Goal: Task Accomplishment & Management: Manage account settings

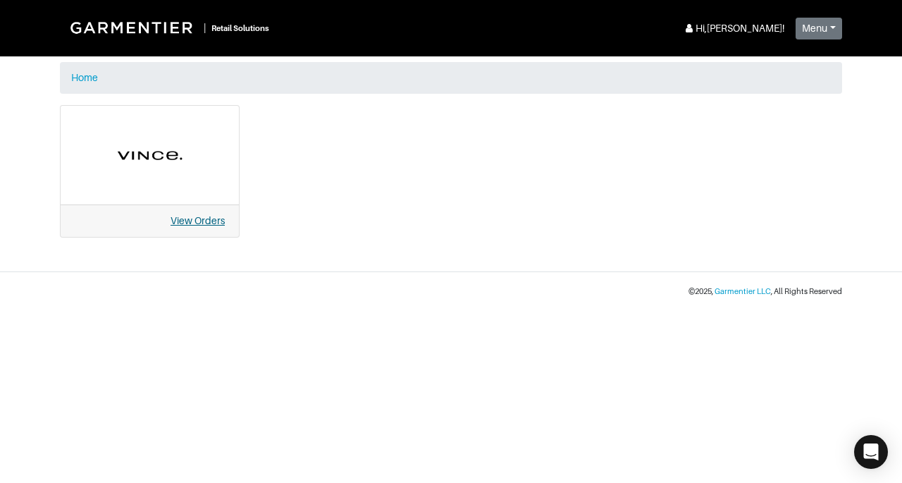
click at [221, 216] on link "View Orders" at bounding box center [198, 220] width 54 height 11
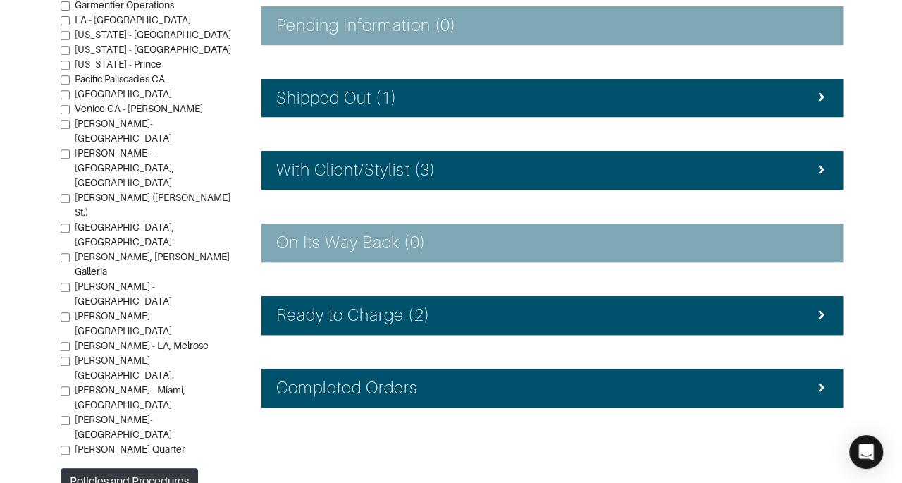
scroll to position [312, 0]
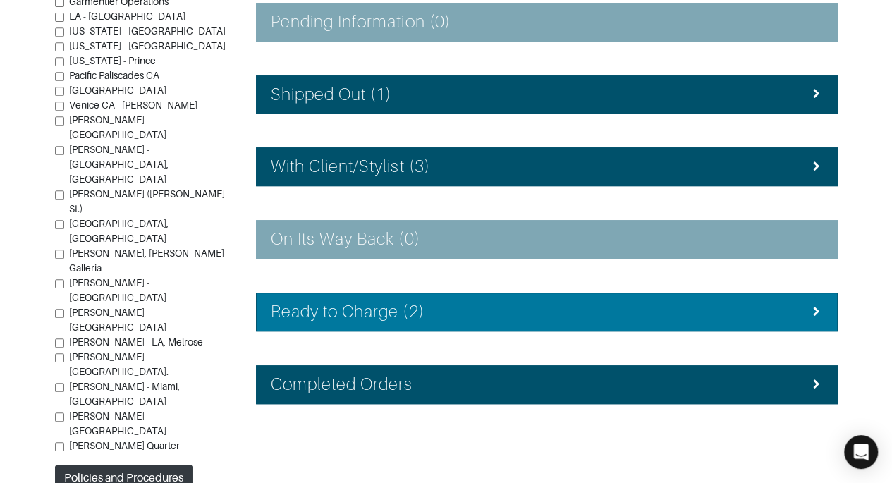
click at [774, 314] on div "Ready to Charge (2)" at bounding box center [547, 312] width 552 height 20
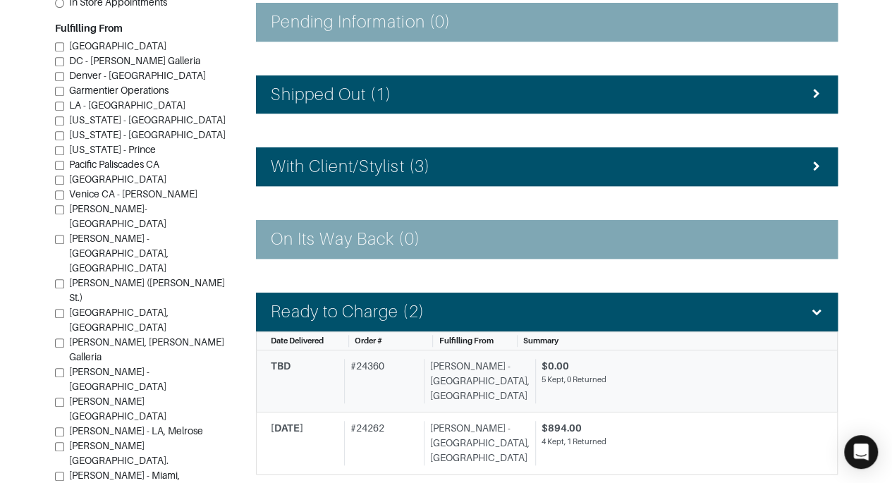
click at [668, 378] on div "5 Kept, 0 Returned" at bounding box center [676, 380] width 271 height 12
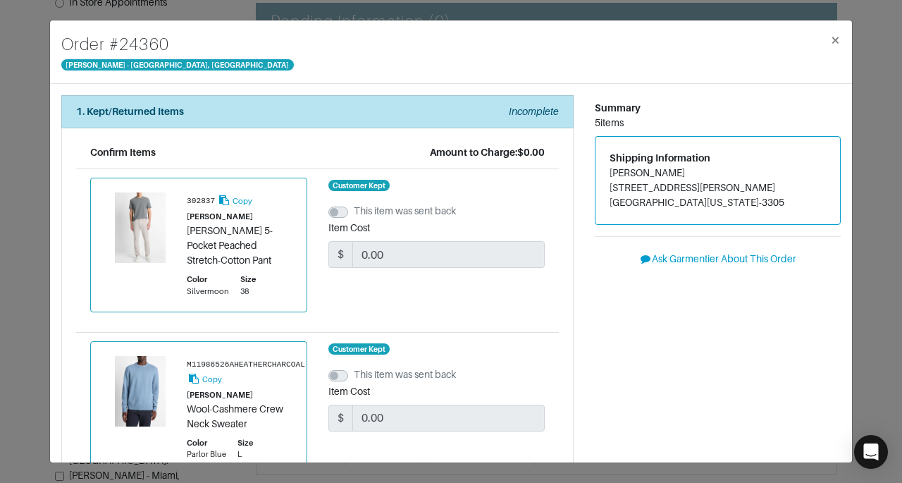
drag, startPoint x: 668, startPoint y: 378, endPoint x: 685, endPoint y: 379, distance: 16.9
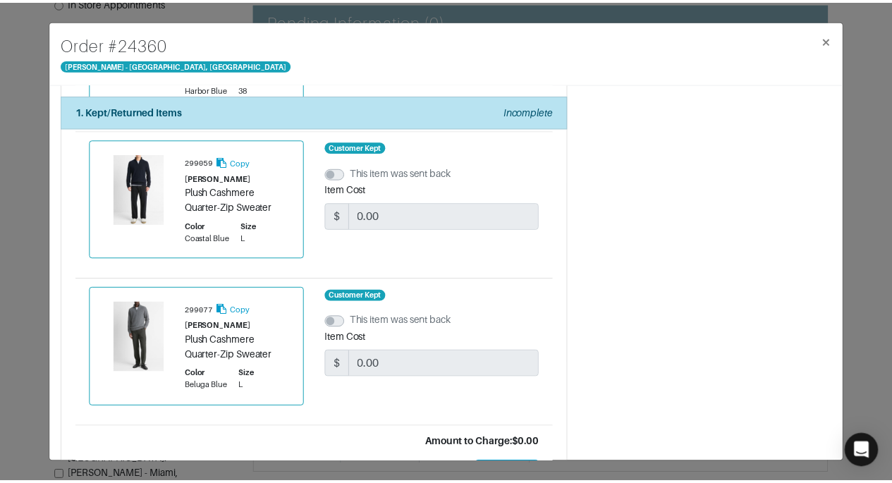
scroll to position [641, 0]
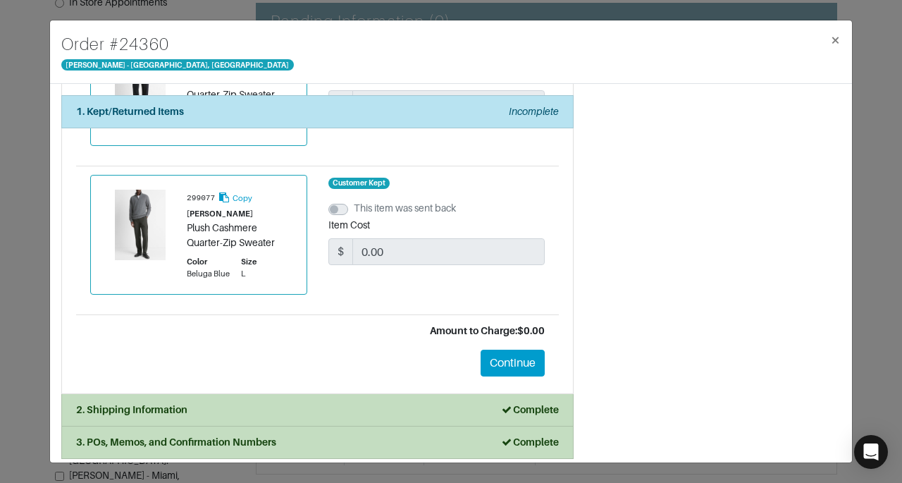
click at [884, 245] on div "Order # 24360 Vince - Chicago, Oak Street × 1. Kept/Returned Items Incomplete C…" at bounding box center [451, 241] width 902 height 483
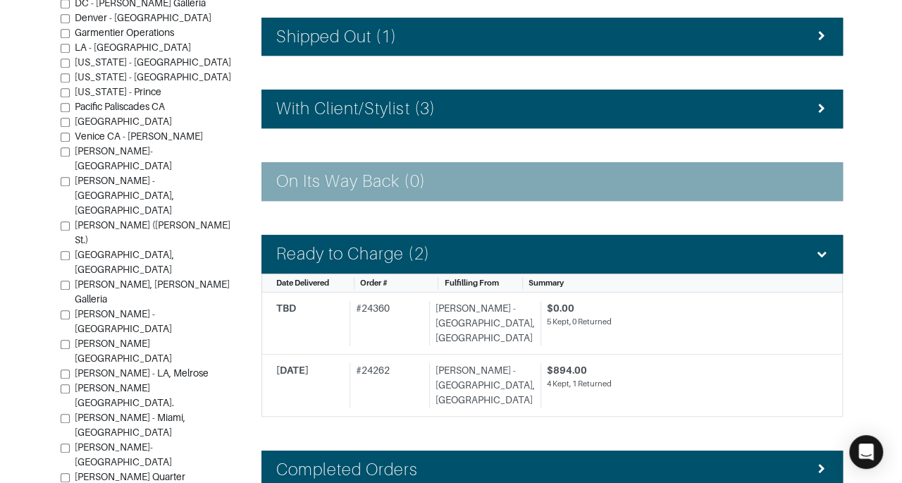
scroll to position [405, 0]
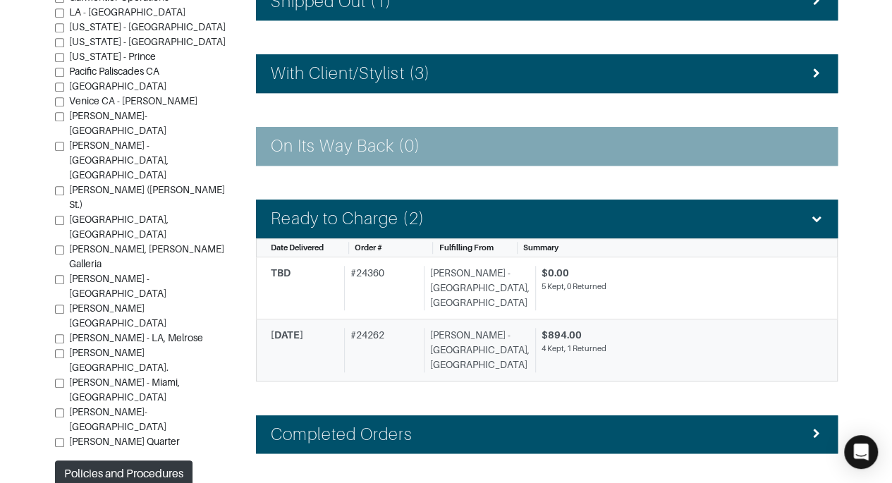
click at [728, 328] on div "$894.00" at bounding box center [676, 335] width 271 height 15
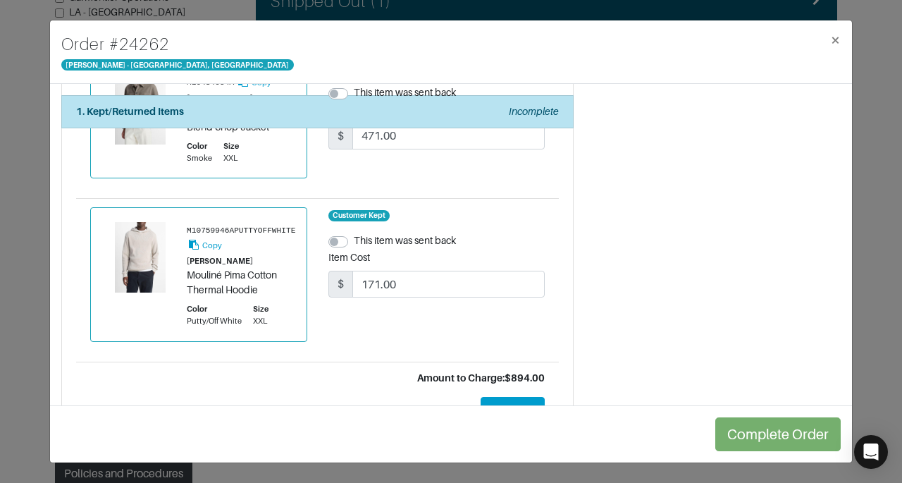
scroll to position [636, 0]
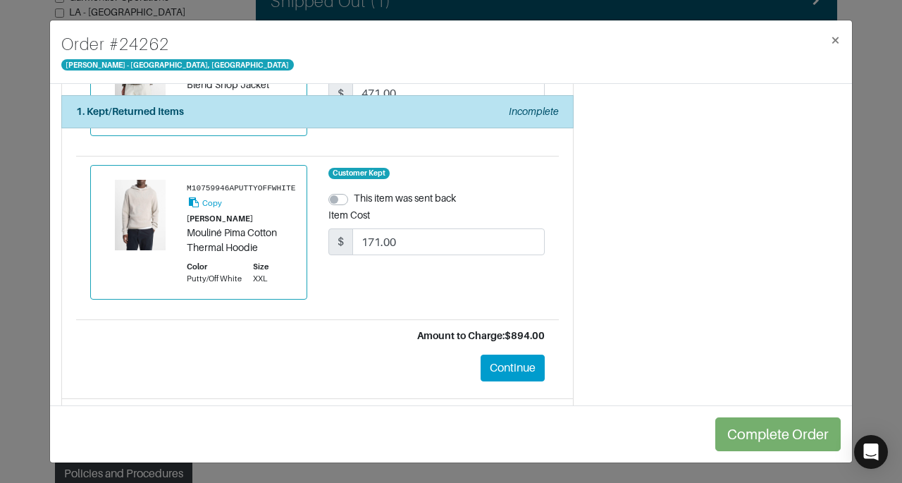
click at [497, 355] on button "Continue" at bounding box center [513, 368] width 64 height 27
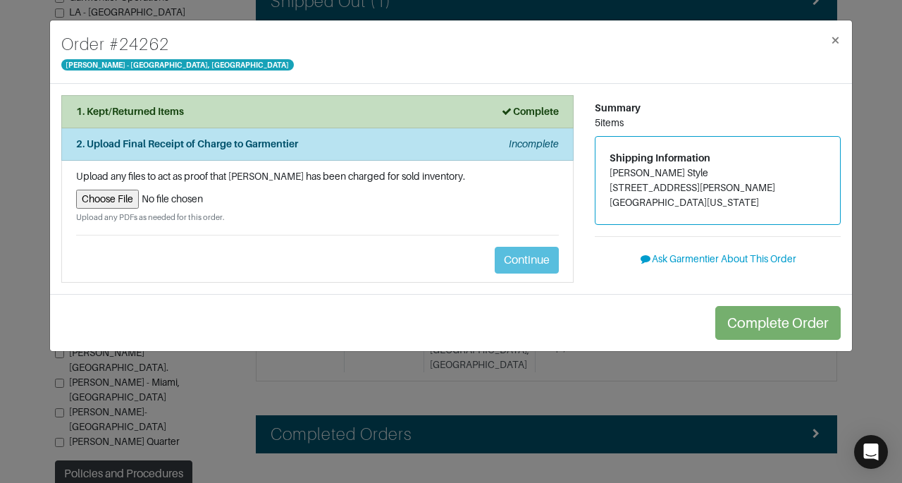
scroll to position [0, 0]
click at [91, 199] on input "file" at bounding box center [317, 199] width 483 height 19
type input "C:\fakepath\Garmentier Order 24262.pdf"
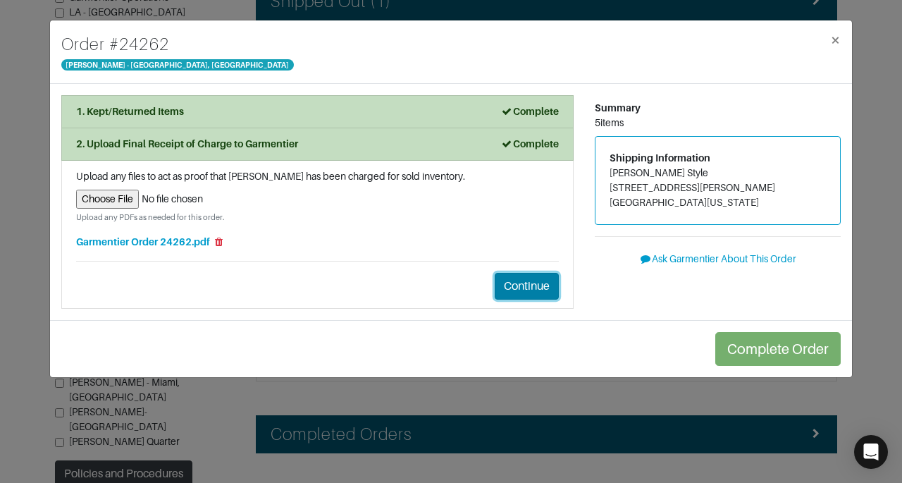
click at [516, 275] on button "Continue" at bounding box center [527, 286] width 64 height 27
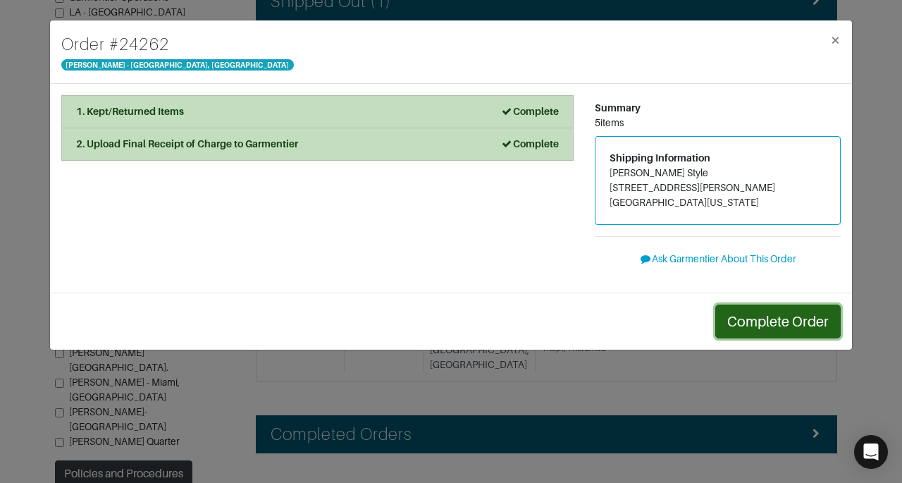
click at [790, 333] on button "Complete Order" at bounding box center [777, 322] width 125 height 34
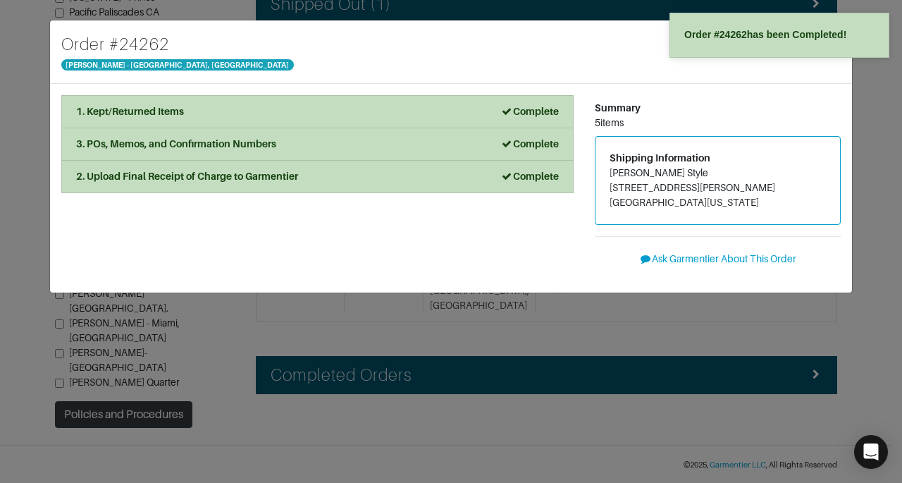
scroll to position [382, 0]
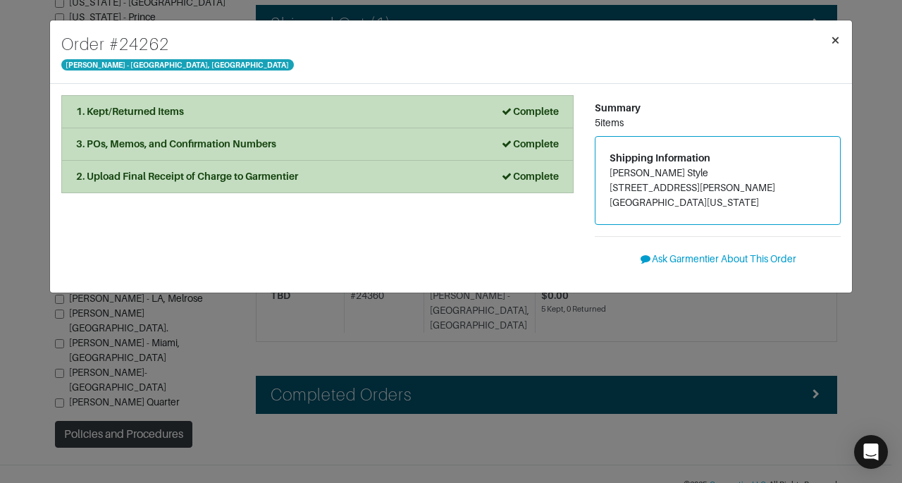
click at [832, 40] on span "×" at bounding box center [835, 39] width 11 height 19
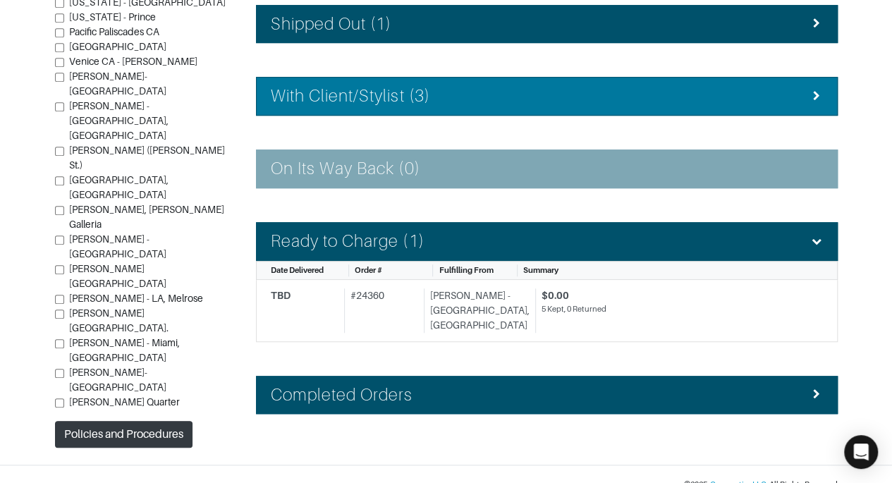
click at [720, 89] on div "With Client/Stylist (3)" at bounding box center [547, 96] width 552 height 20
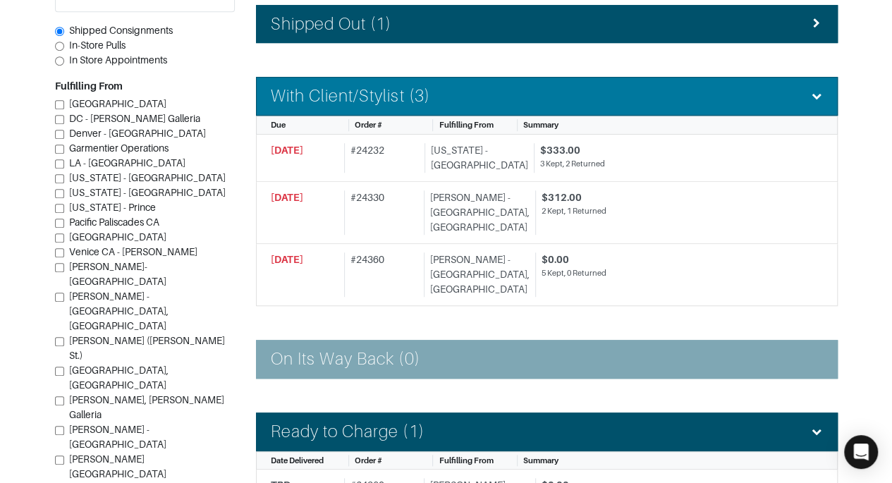
click at [723, 92] on div "With Client/Stylist (3)" at bounding box center [547, 96] width 552 height 20
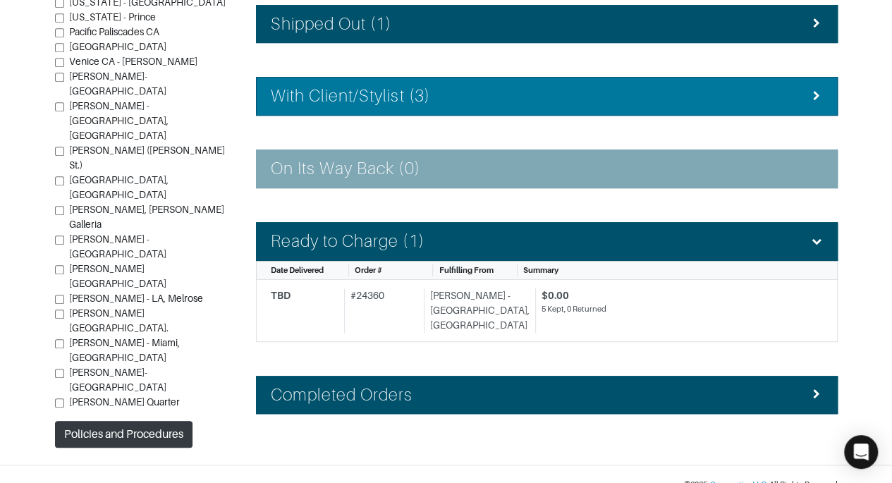
click at [723, 92] on div "With Client/Stylist (3)" at bounding box center [547, 96] width 552 height 20
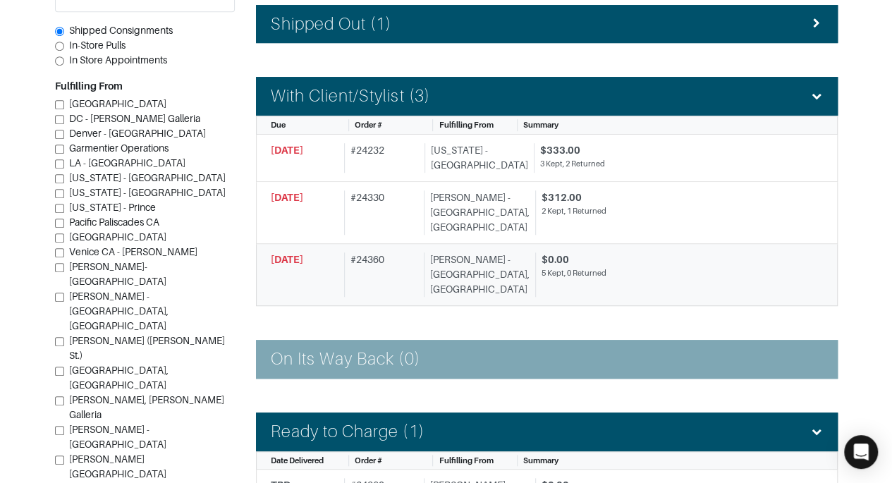
click at [677, 267] on div "5 Kept, 0 Returned" at bounding box center [676, 273] width 271 height 12
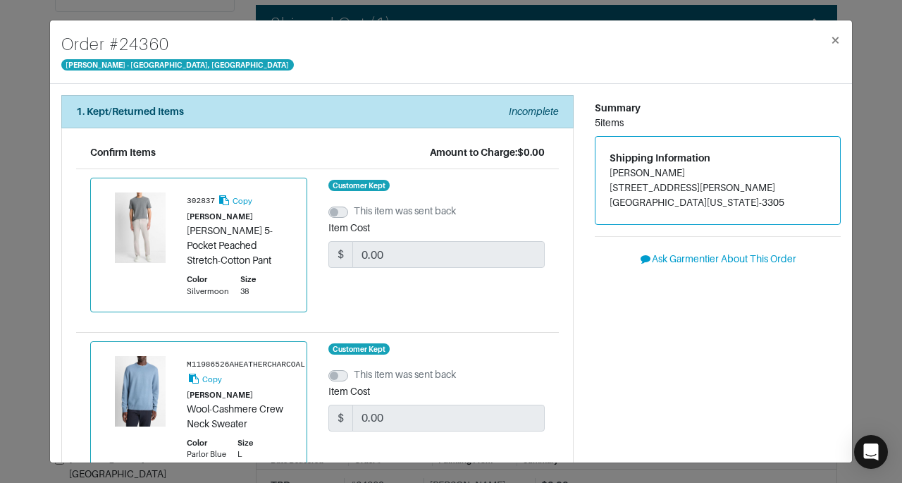
click at [830, 41] on span "×" at bounding box center [835, 39] width 11 height 19
